Goal: Task Accomplishment & Management: Use online tool/utility

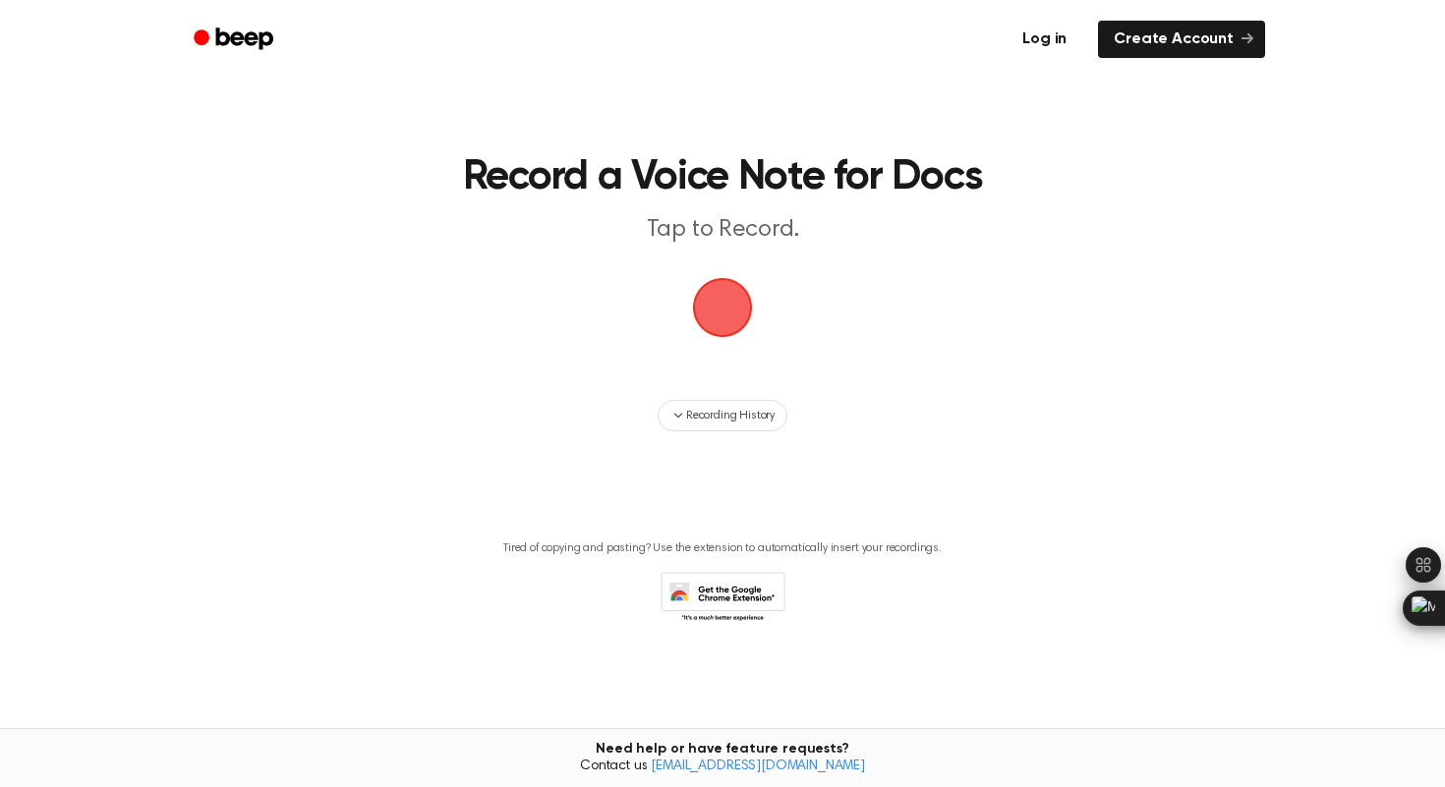
click at [1066, 38] on link "Log in" at bounding box center [1045, 39] width 84 height 45
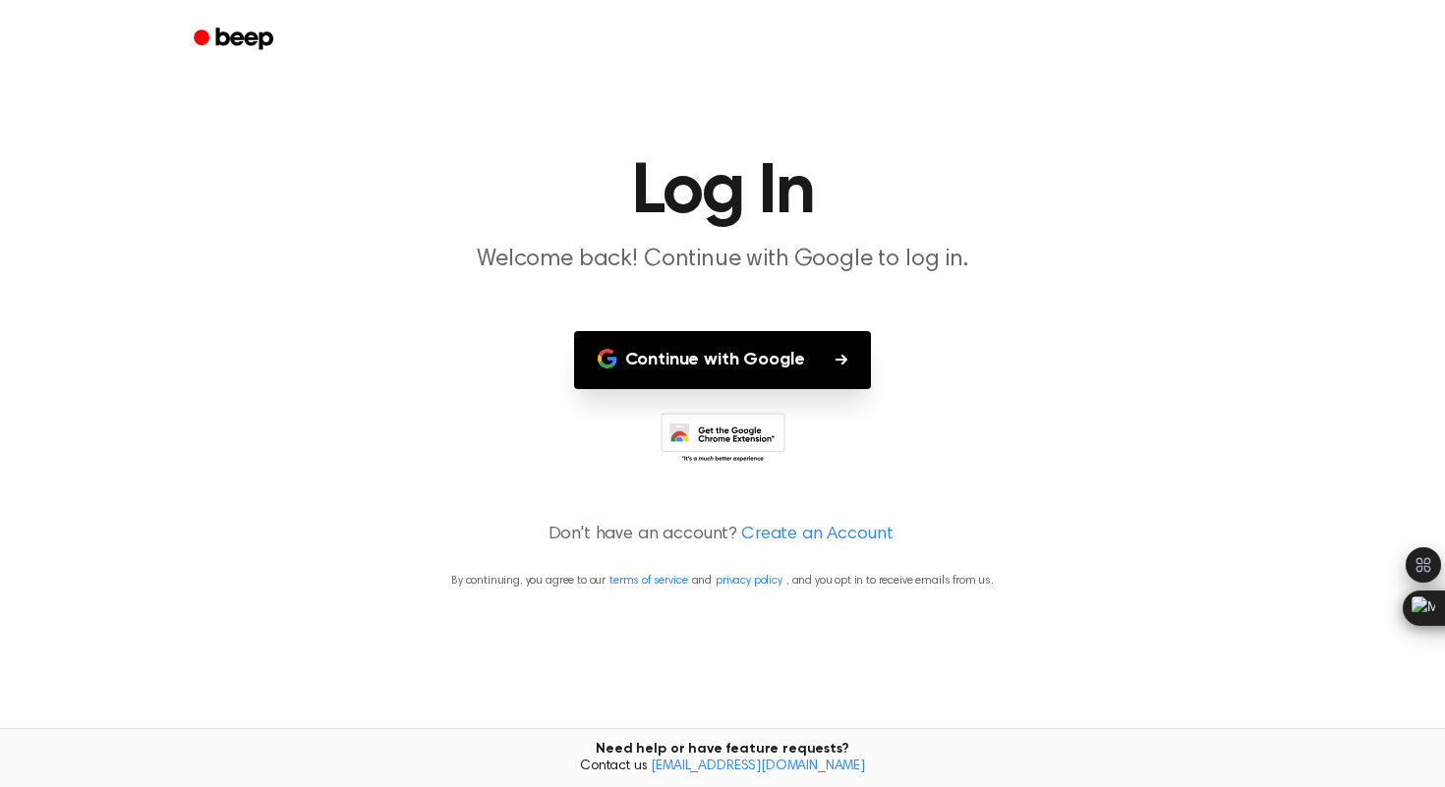
click at [805, 352] on button "Continue with Google" at bounding box center [723, 360] width 298 height 58
click at [828, 346] on button "Continue with Google" at bounding box center [723, 360] width 298 height 58
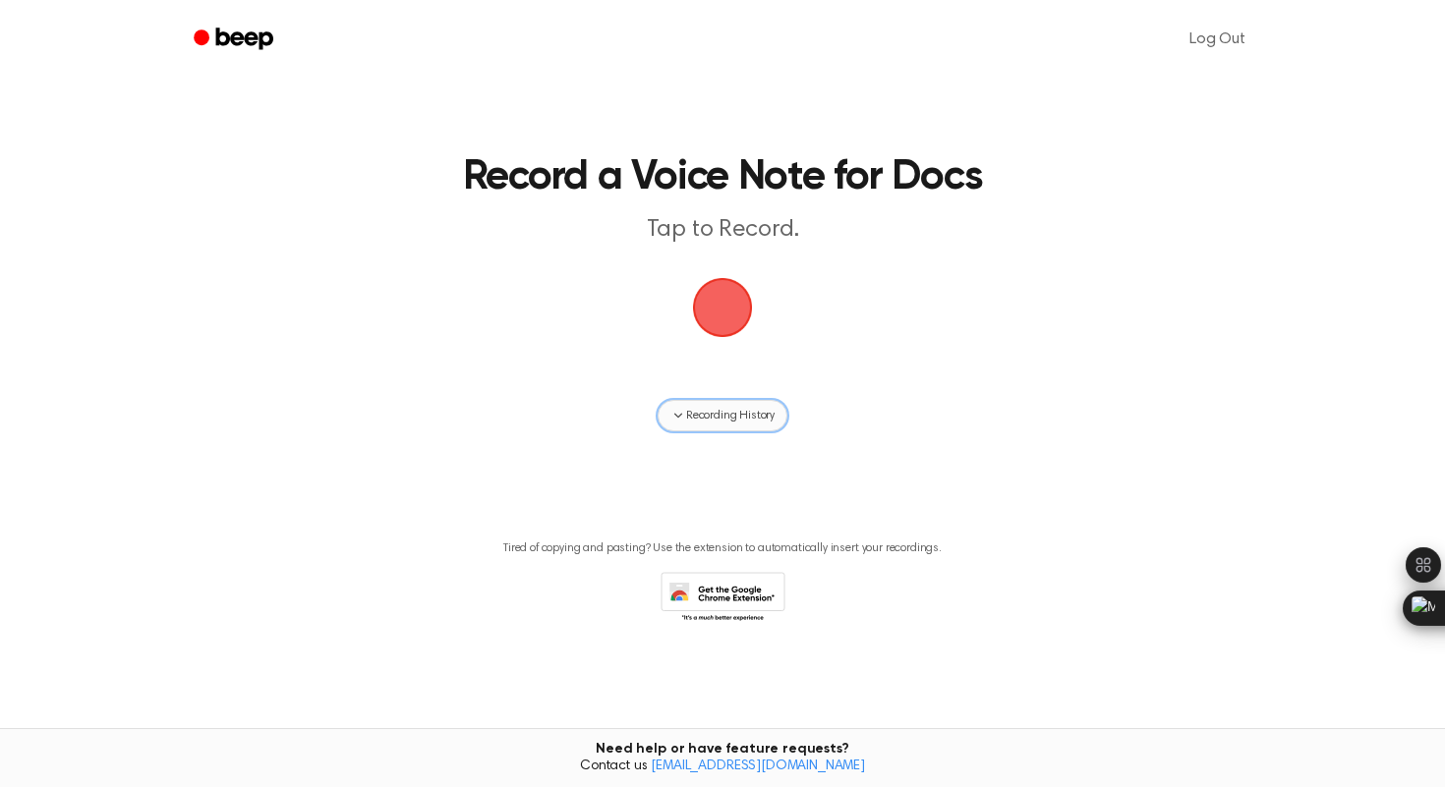
click at [691, 417] on span "Recording History" at bounding box center [730, 416] width 88 height 18
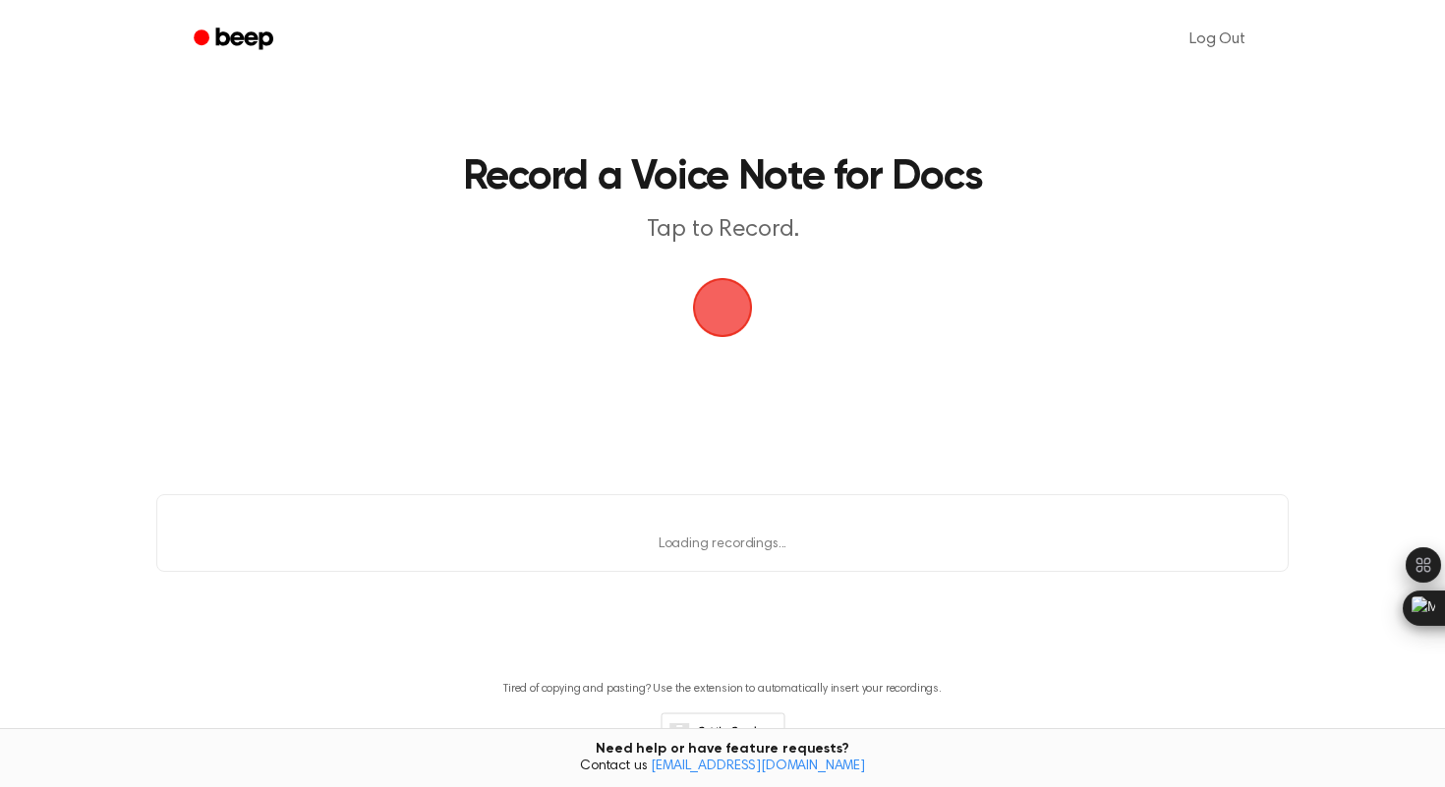
click at [837, 515] on div "Loading... Loading recordings..." at bounding box center [722, 534] width 1133 height 78
